Goal: Check status: Check status

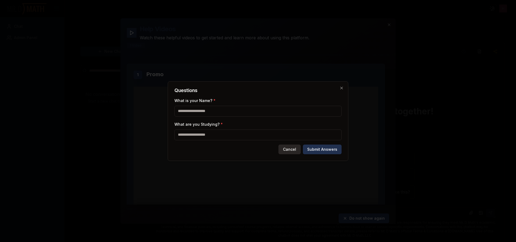
click at [291, 145] on button "Cancel" at bounding box center [290, 149] width 22 height 10
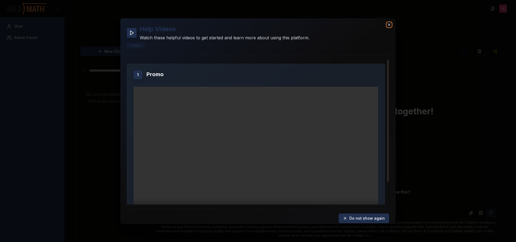
click at [389, 25] on icon "button" at bounding box center [389, 24] width 4 height 4
click at [389, 24] on icon "button" at bounding box center [389, 24] width 4 height 4
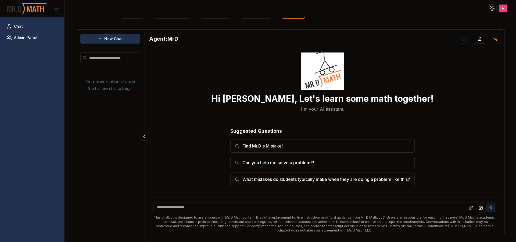
scroll to position [13, 0]
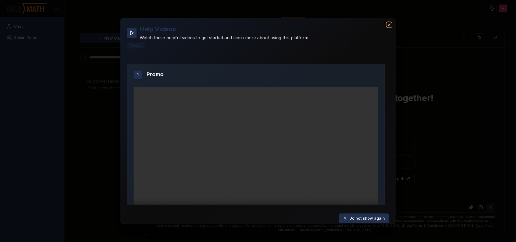
click at [389, 24] on icon "button" at bounding box center [389, 24] width 4 height 4
click at [388, 25] on icon "button" at bounding box center [389, 24] width 4 height 4
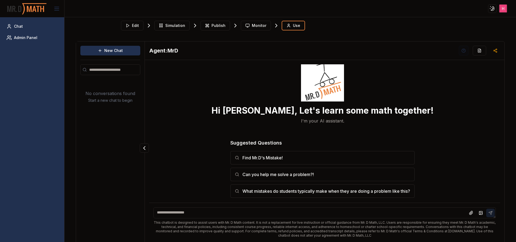
scroll to position [0, 0]
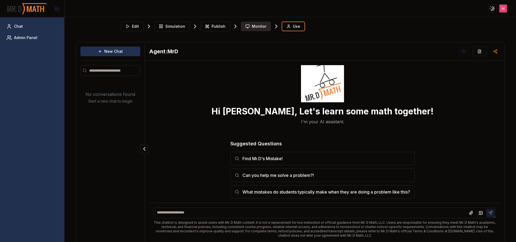
click at [255, 26] on span "Monitor" at bounding box center [259, 26] width 15 height 5
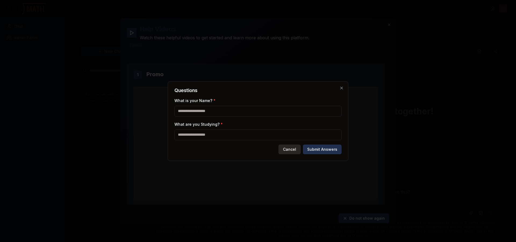
click at [297, 146] on button "Cancel" at bounding box center [290, 149] width 22 height 10
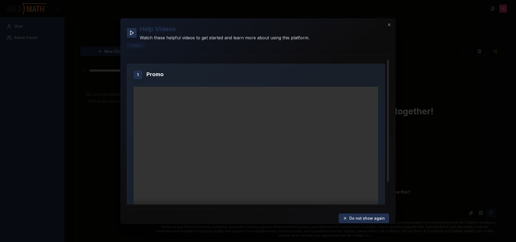
click at [388, 19] on div "Help Videos Watch these helpful videos to get started and learn more about usin…" at bounding box center [257, 120] width 275 height 205
click at [389, 24] on icon "button" at bounding box center [389, 24] width 2 height 2
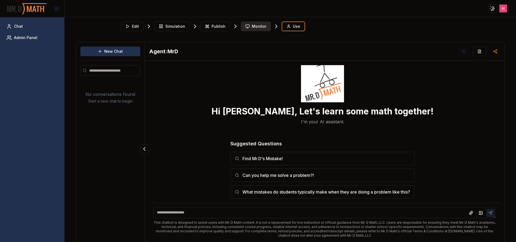
click at [246, 30] on button "Monitor" at bounding box center [256, 27] width 30 height 10
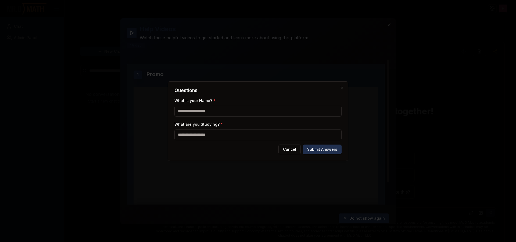
drag, startPoint x: 390, startPoint y: 24, endPoint x: 368, endPoint y: 54, distance: 37.0
click at [389, 25] on div at bounding box center [258, 121] width 516 height 242
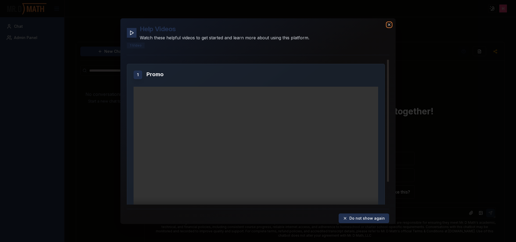
click at [390, 24] on icon "button" at bounding box center [389, 24] width 4 height 4
